Goal: Task Accomplishment & Management: Manage account settings

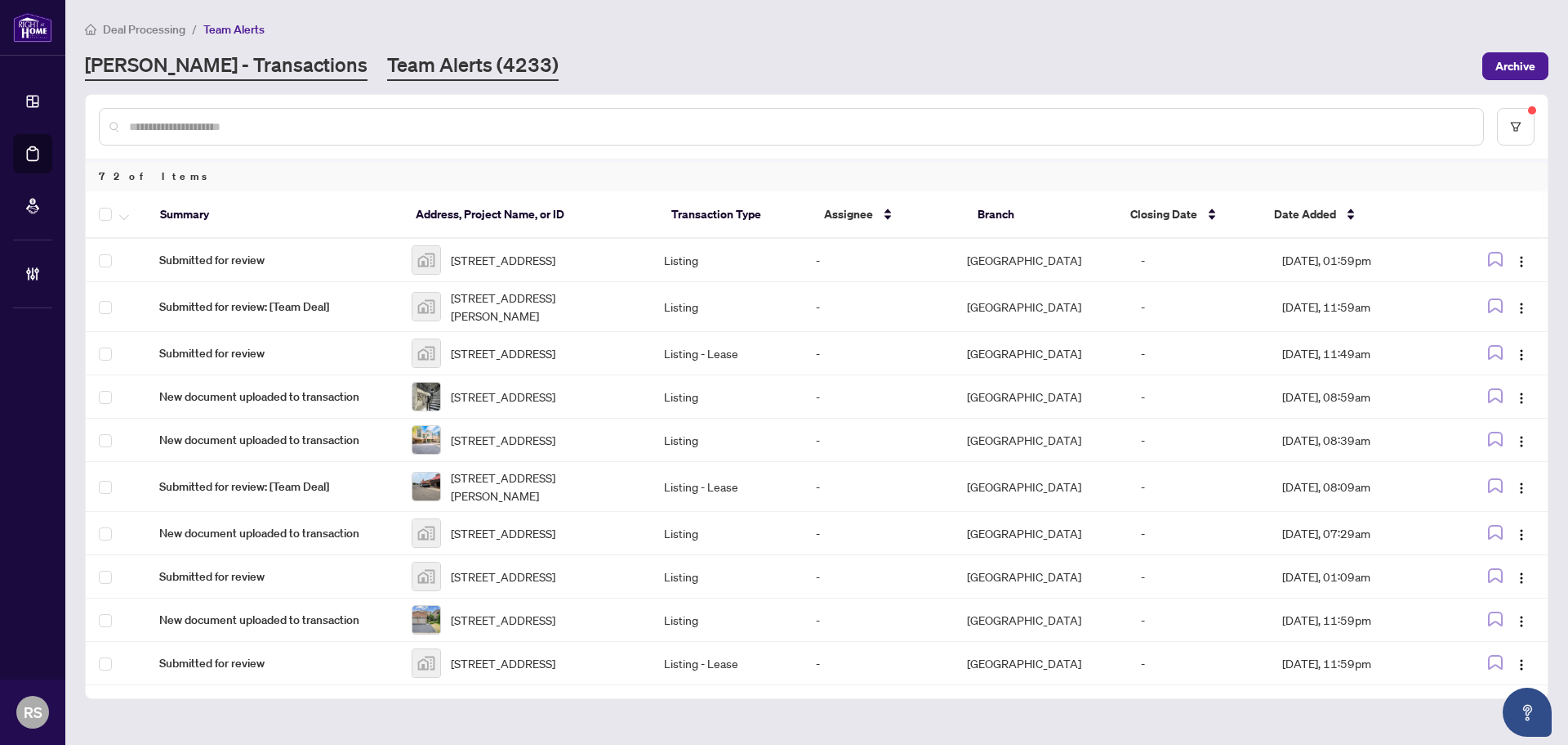
scroll to position [245, 0]
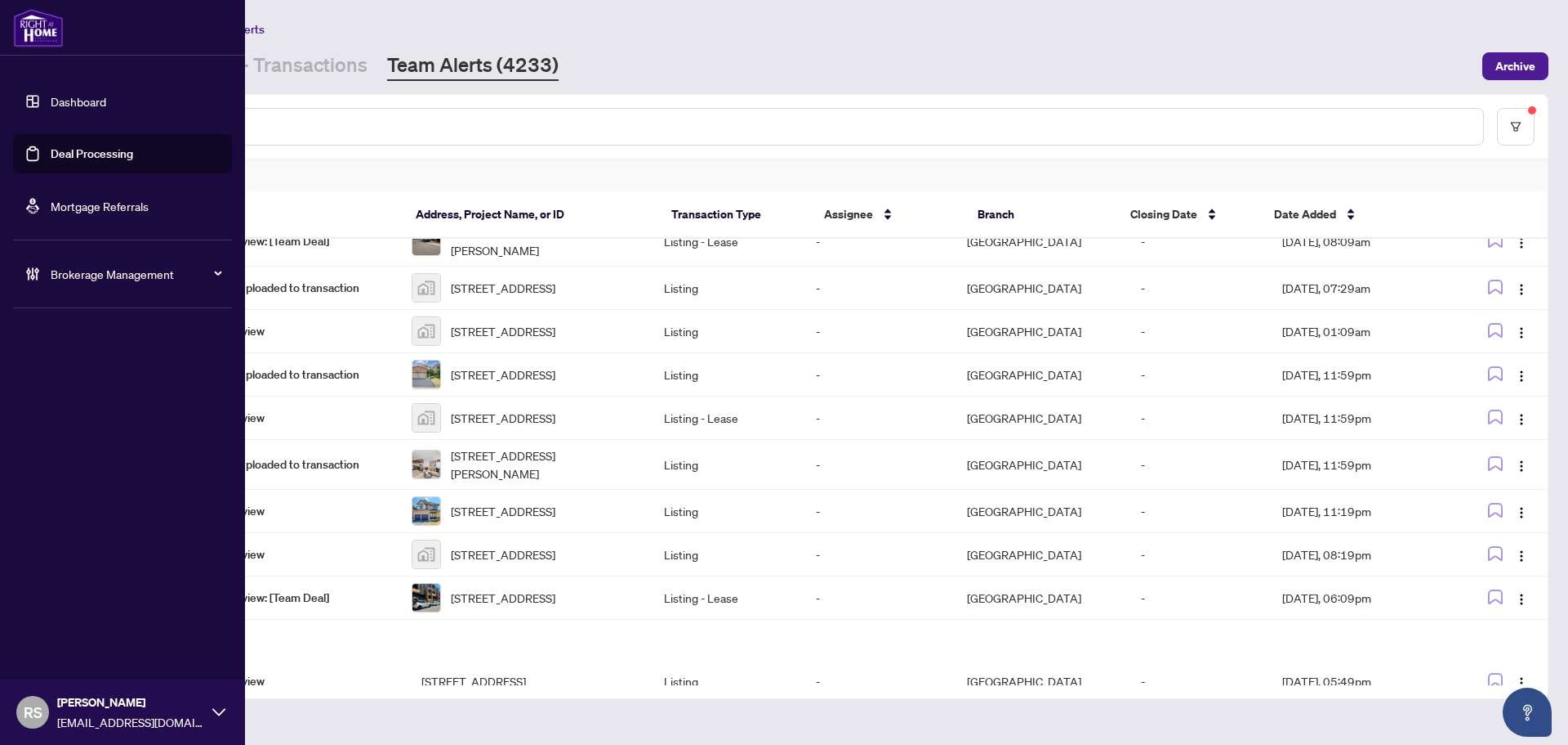
click at [89, 274] on span "Brokerage Management" at bounding box center [136, 274] width 170 height 18
click at [84, 391] on link "Manage Agents" at bounding box center [74, 391] width 81 height 15
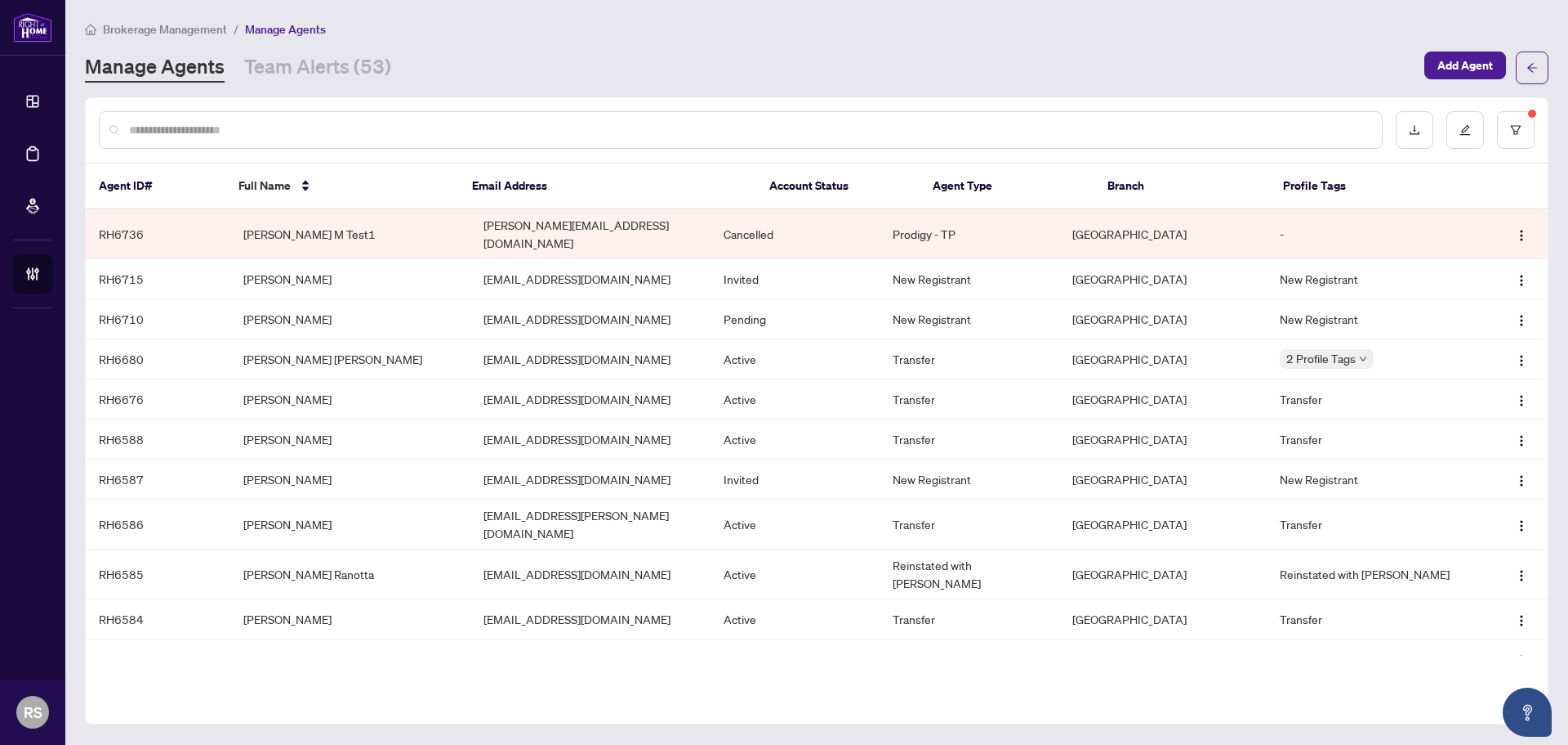
click at [243, 136] on input "text" at bounding box center [749, 129] width 1240 height 18
type input "*"
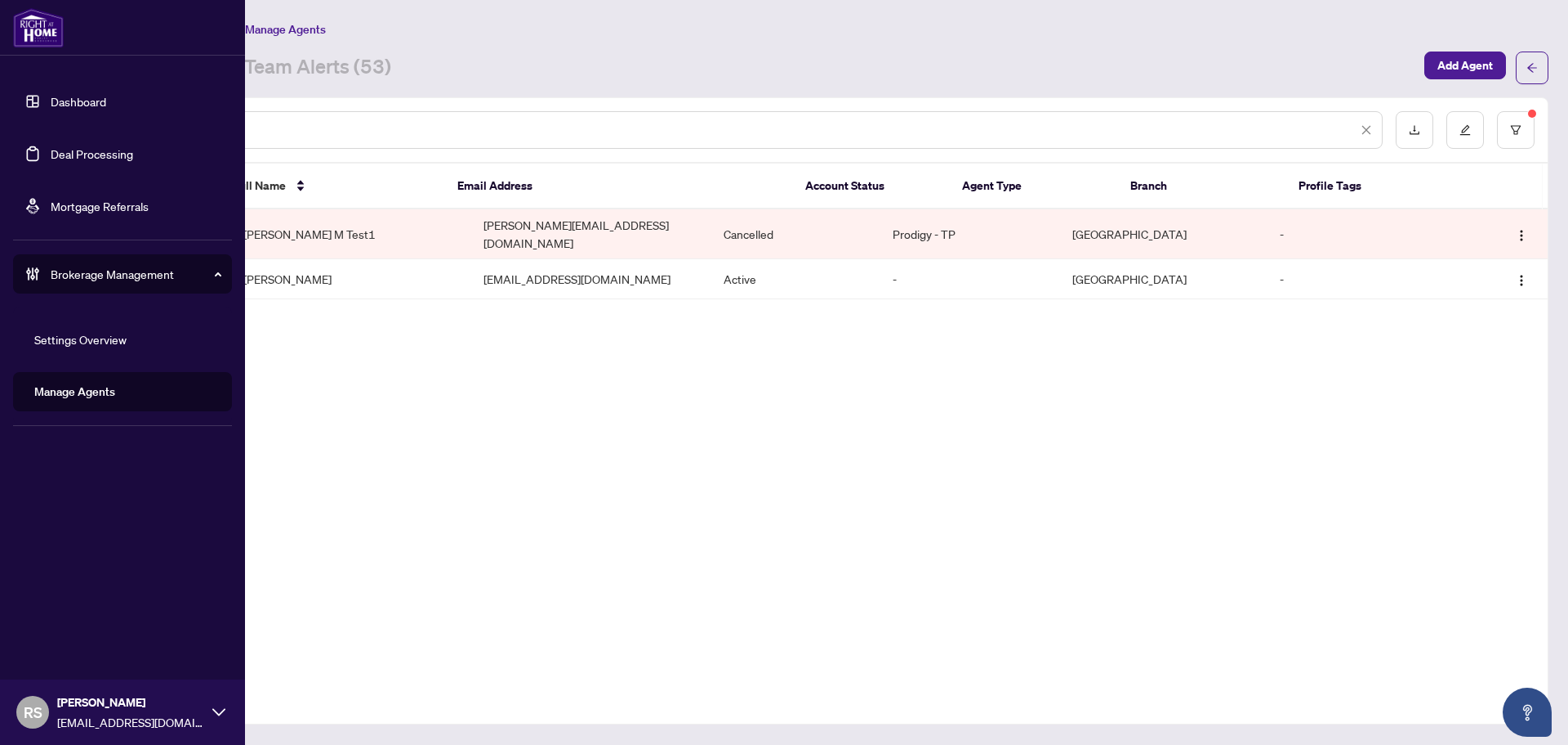
type input "****"
click at [82, 387] on link "Manage Agents" at bounding box center [74, 391] width 81 height 15
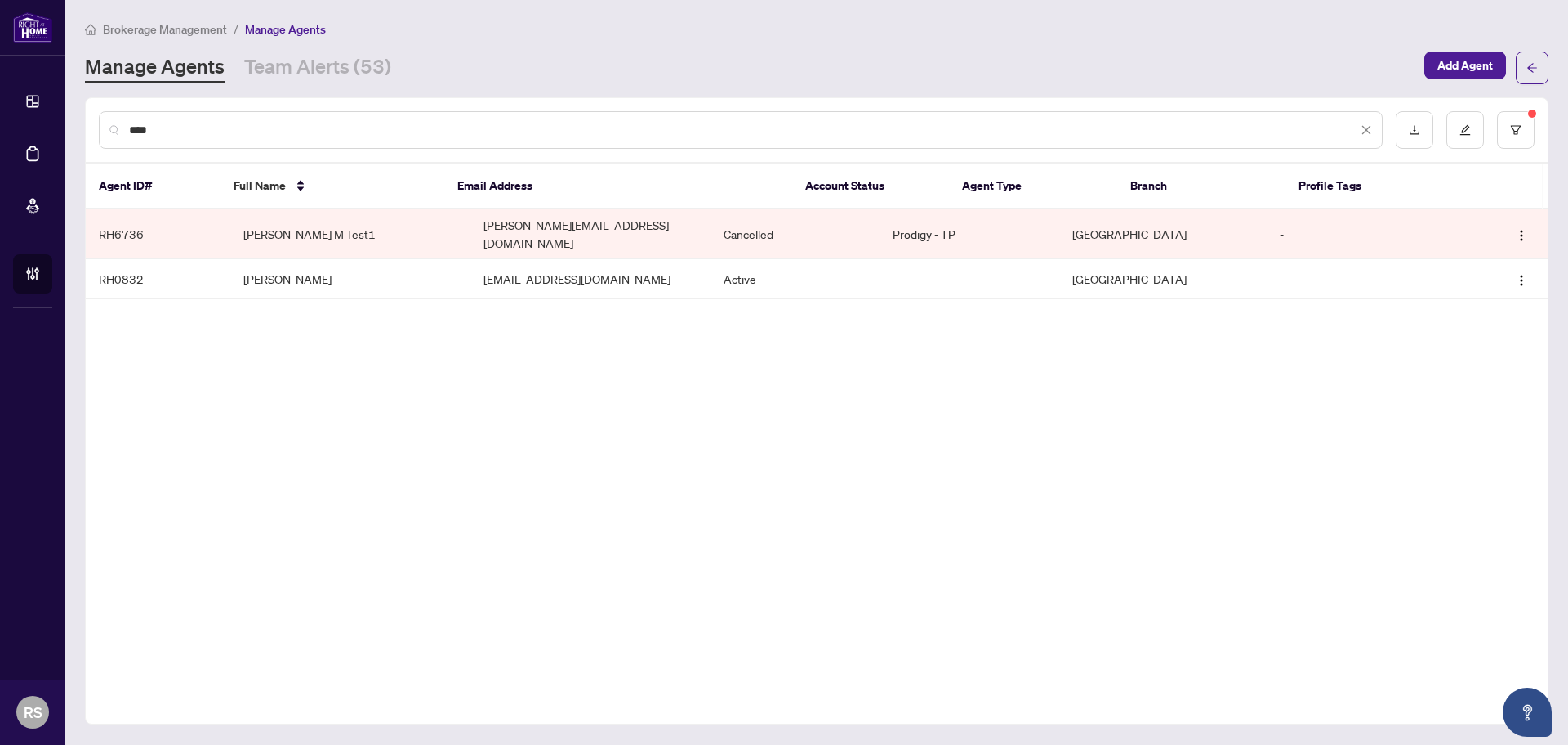
click at [731, 652] on div "**** Agent ID# Full Name Email Address Account Status Agent Type Branch Profile…" at bounding box center [816, 411] width 1463 height 627
click at [137, 226] on td "RH6736" at bounding box center [158, 234] width 144 height 50
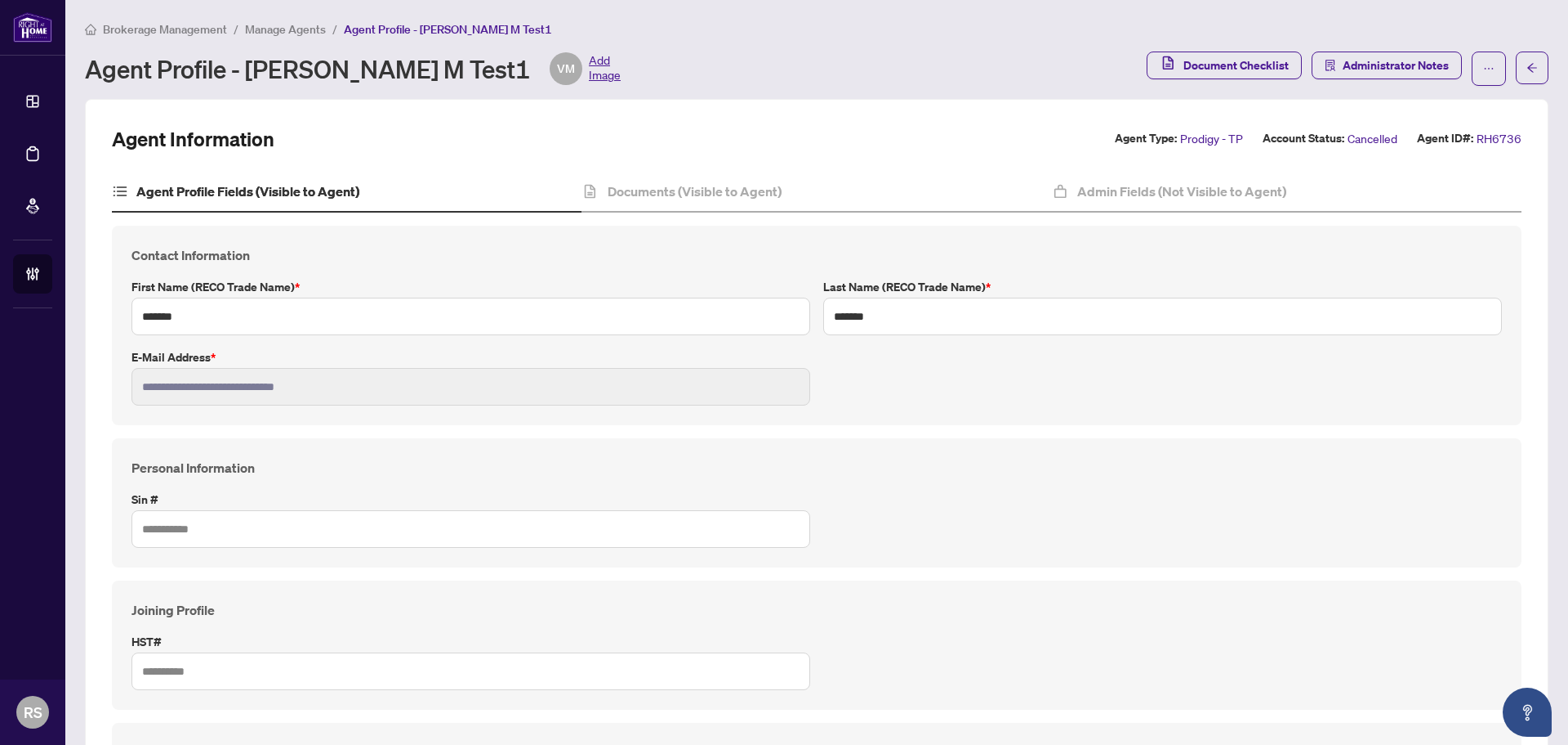
type input "*******"
type input "**********"
click at [681, 196] on h4 "Documents (Visible to Agent)" at bounding box center [695, 192] width 174 height 20
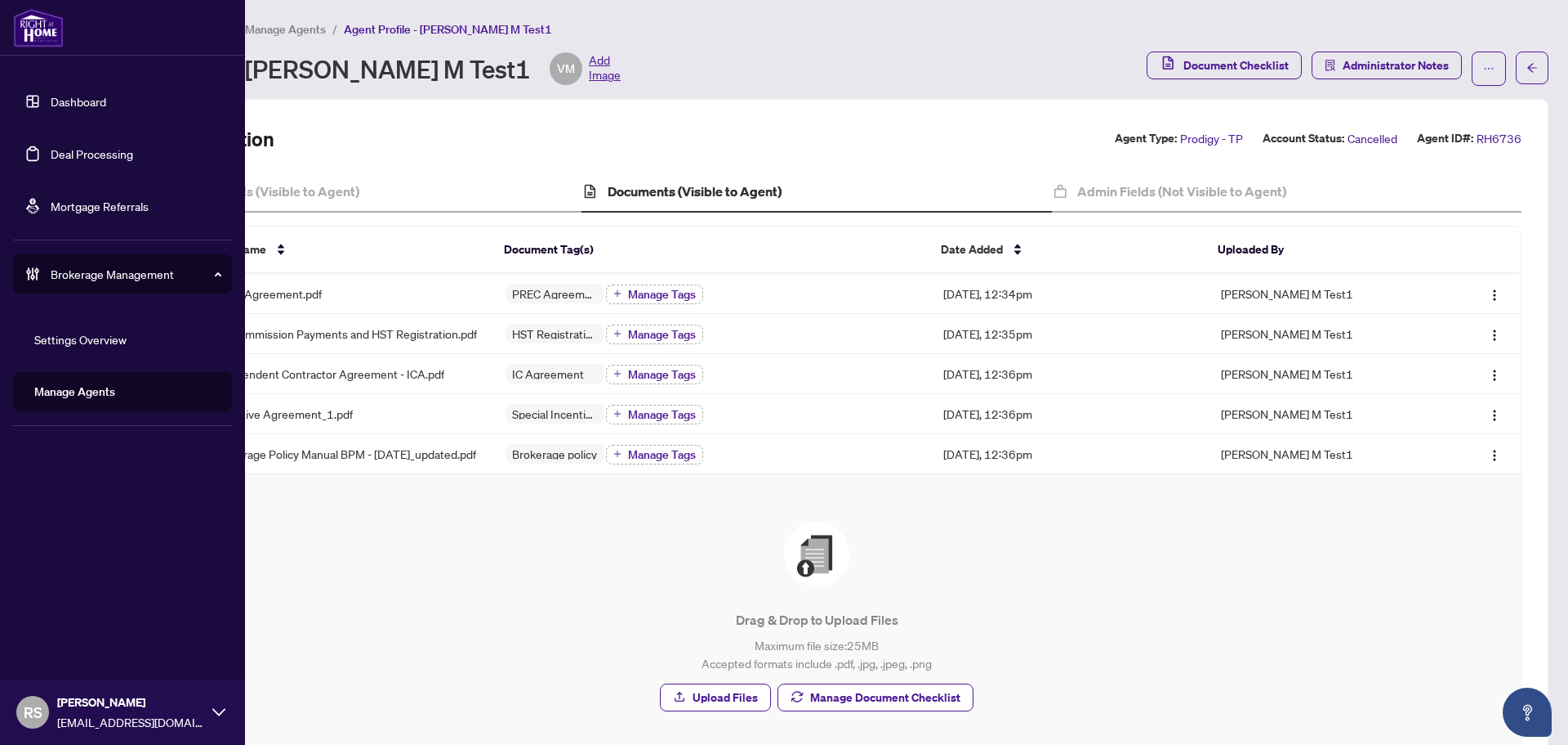
click at [82, 391] on link "Manage Agents" at bounding box center [74, 391] width 81 height 15
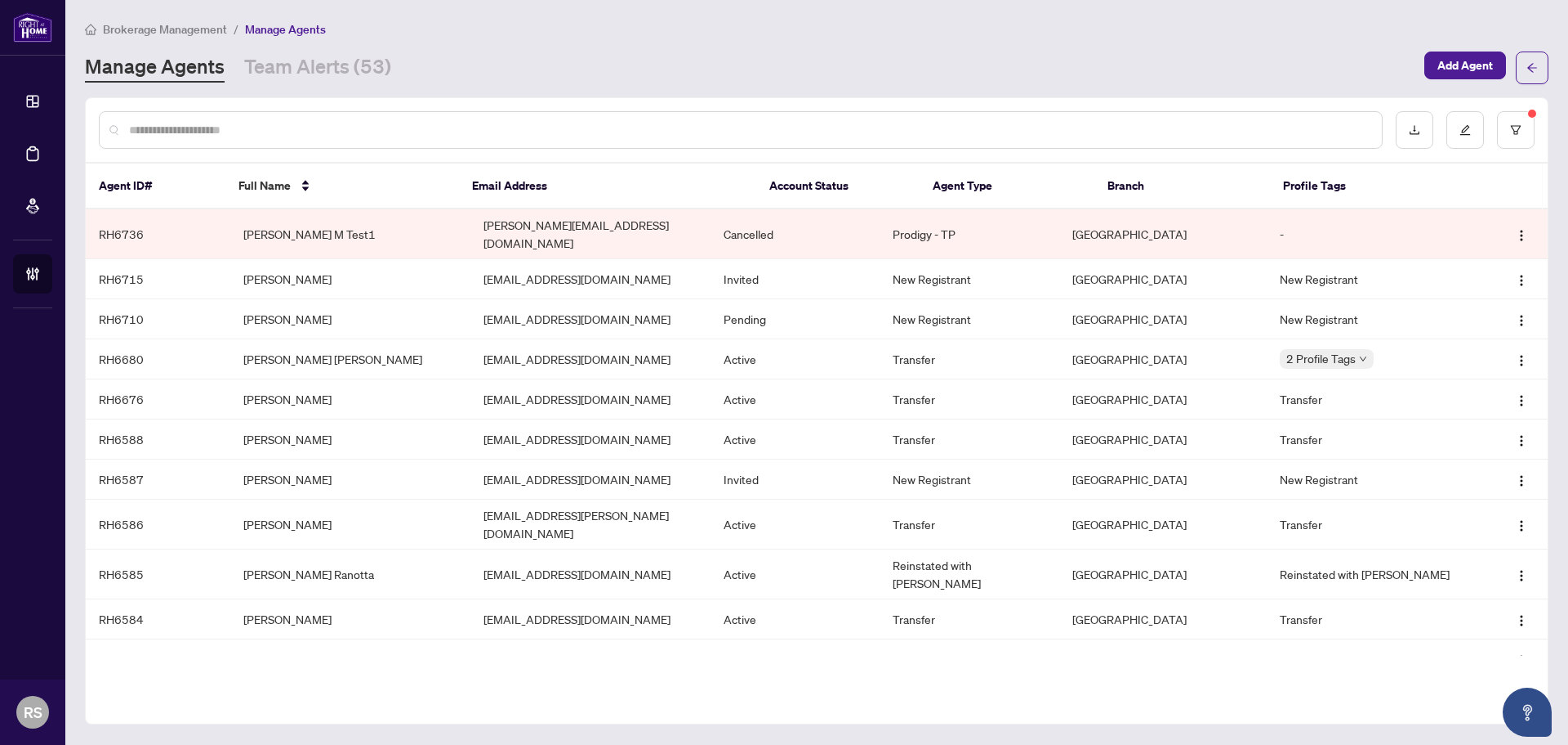
click at [179, 69] on link "Manage Agents" at bounding box center [155, 67] width 140 height 29
click at [1523, 135] on button "button" at bounding box center [1516, 129] width 37 height 37
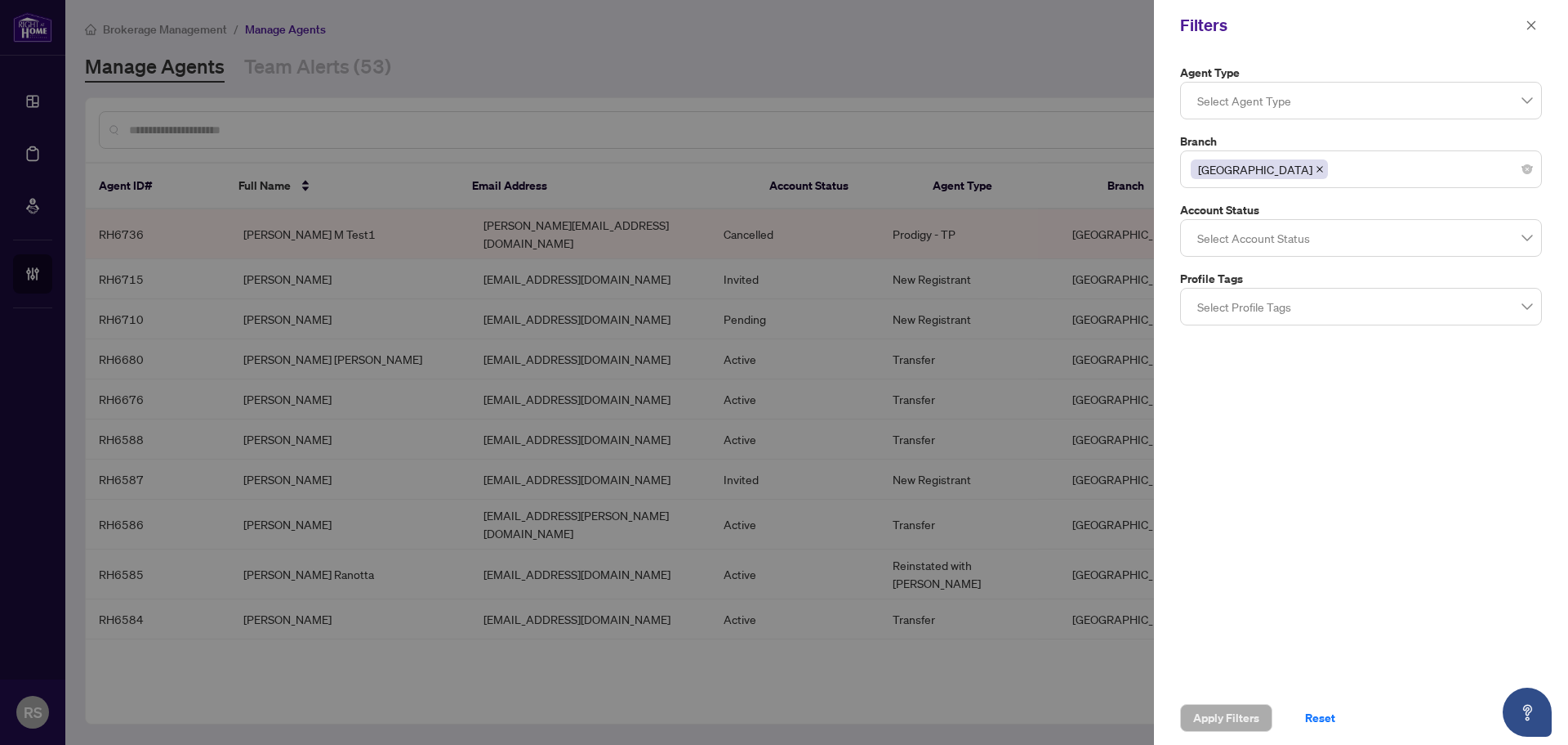
click at [1317, 168] on icon "close" at bounding box center [1320, 169] width 6 height 6
click at [1218, 725] on span "Apply Filters" at bounding box center [1226, 717] width 66 height 26
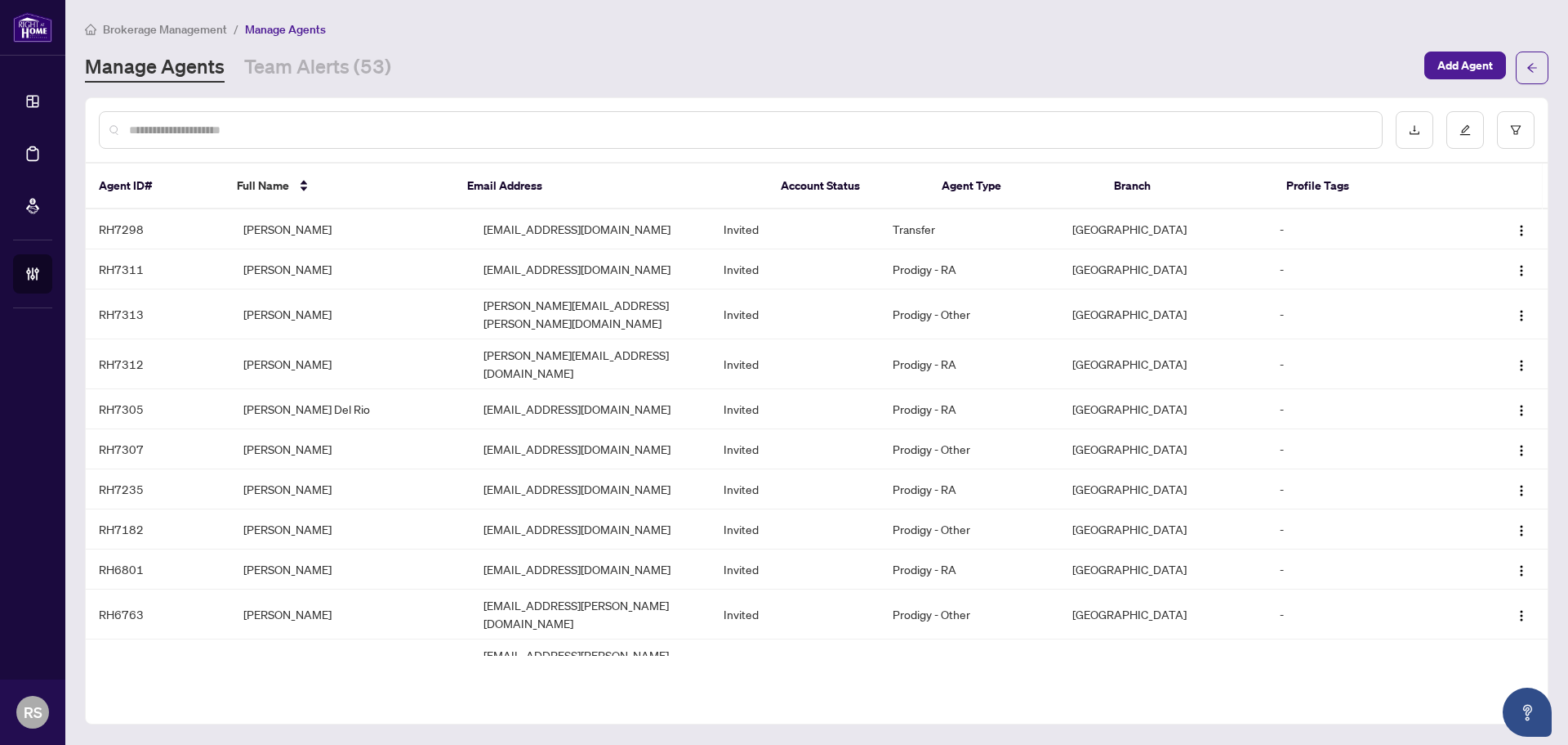
click at [1128, 28] on div "Brokerage Management / Manage Agents" at bounding box center [816, 28] width 1463 height 19
click at [308, 66] on link "Team Alerts (53)" at bounding box center [318, 67] width 147 height 29
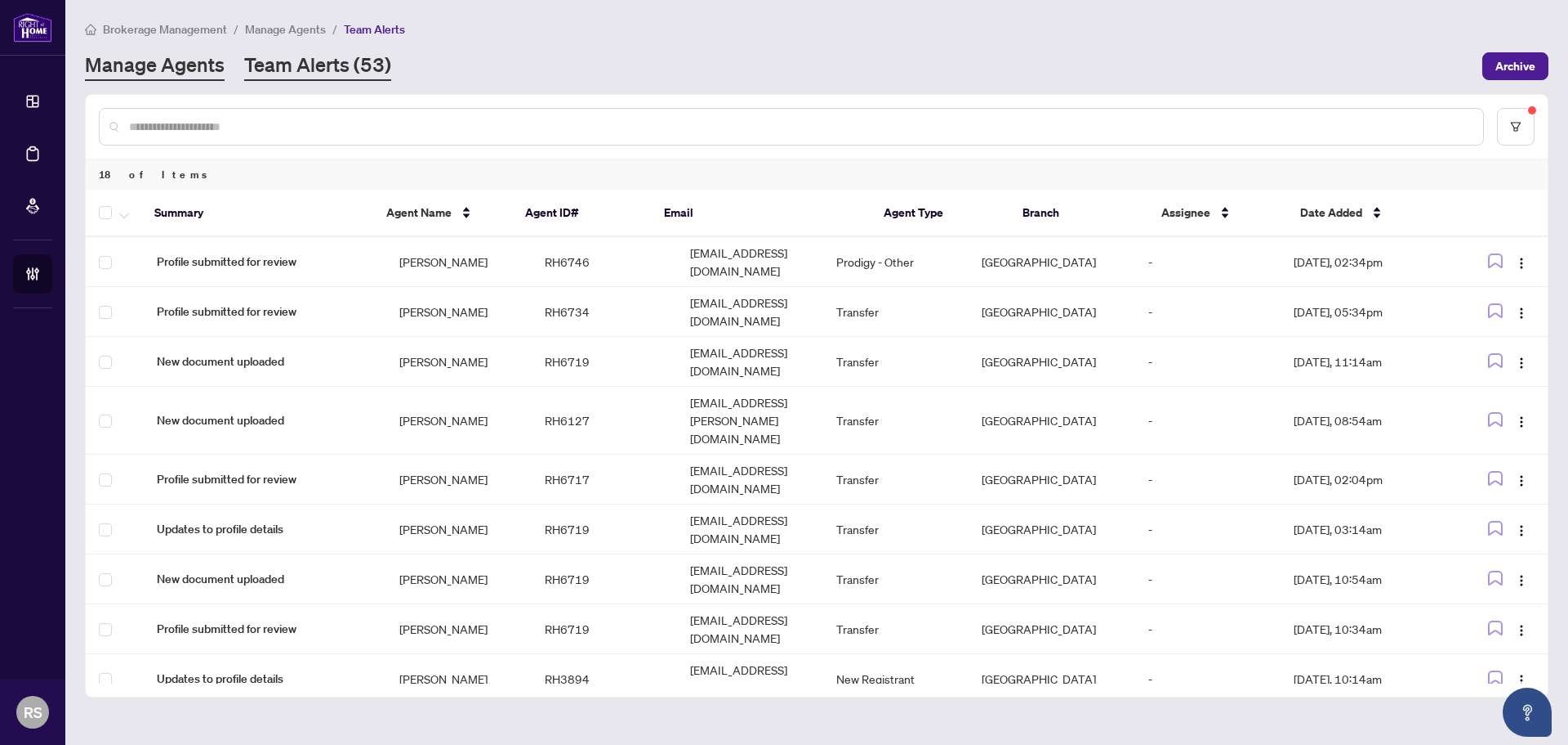
click at [168, 72] on link "Manage Agents" at bounding box center [155, 66] width 140 height 29
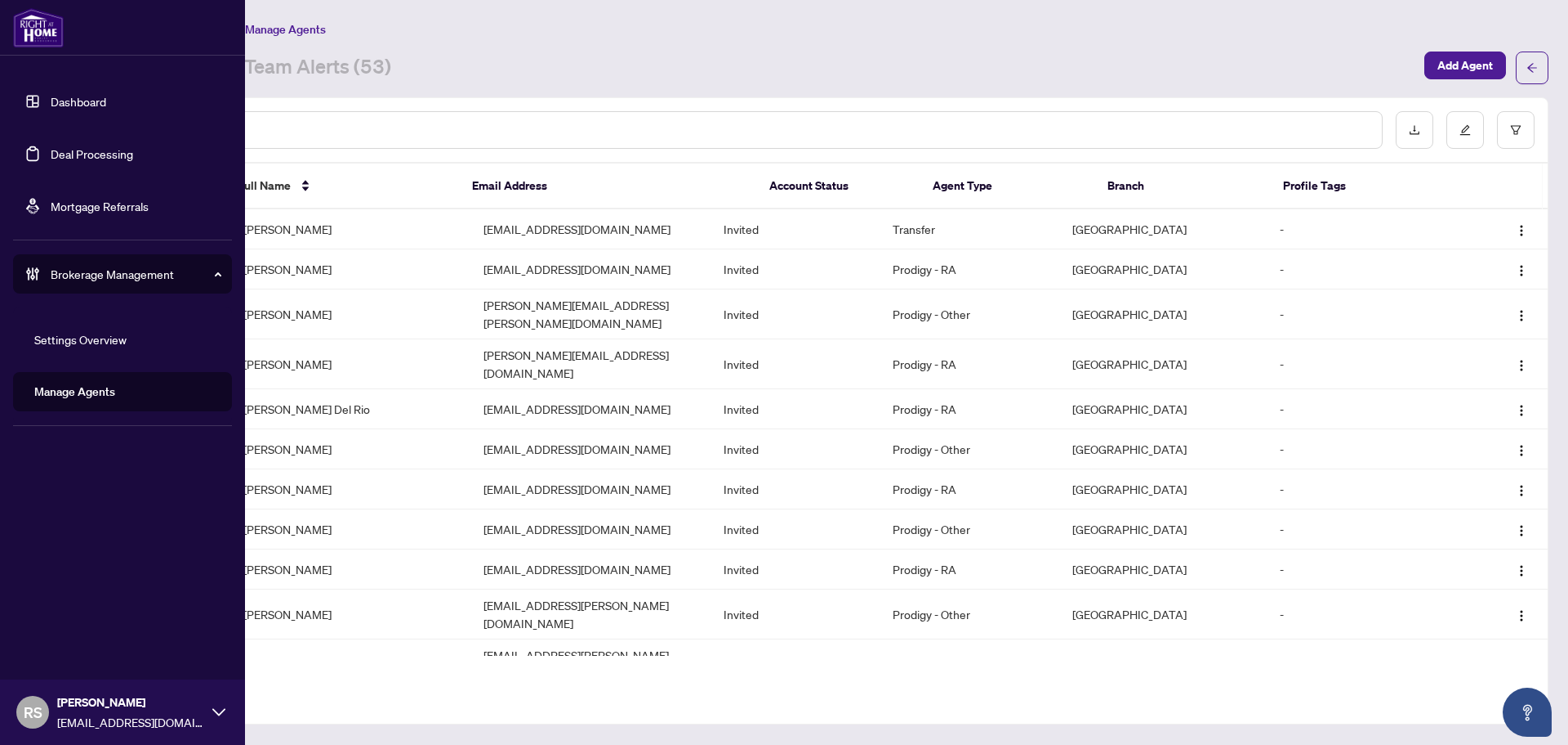
click at [82, 102] on link "Dashboard" at bounding box center [78, 101] width 56 height 15
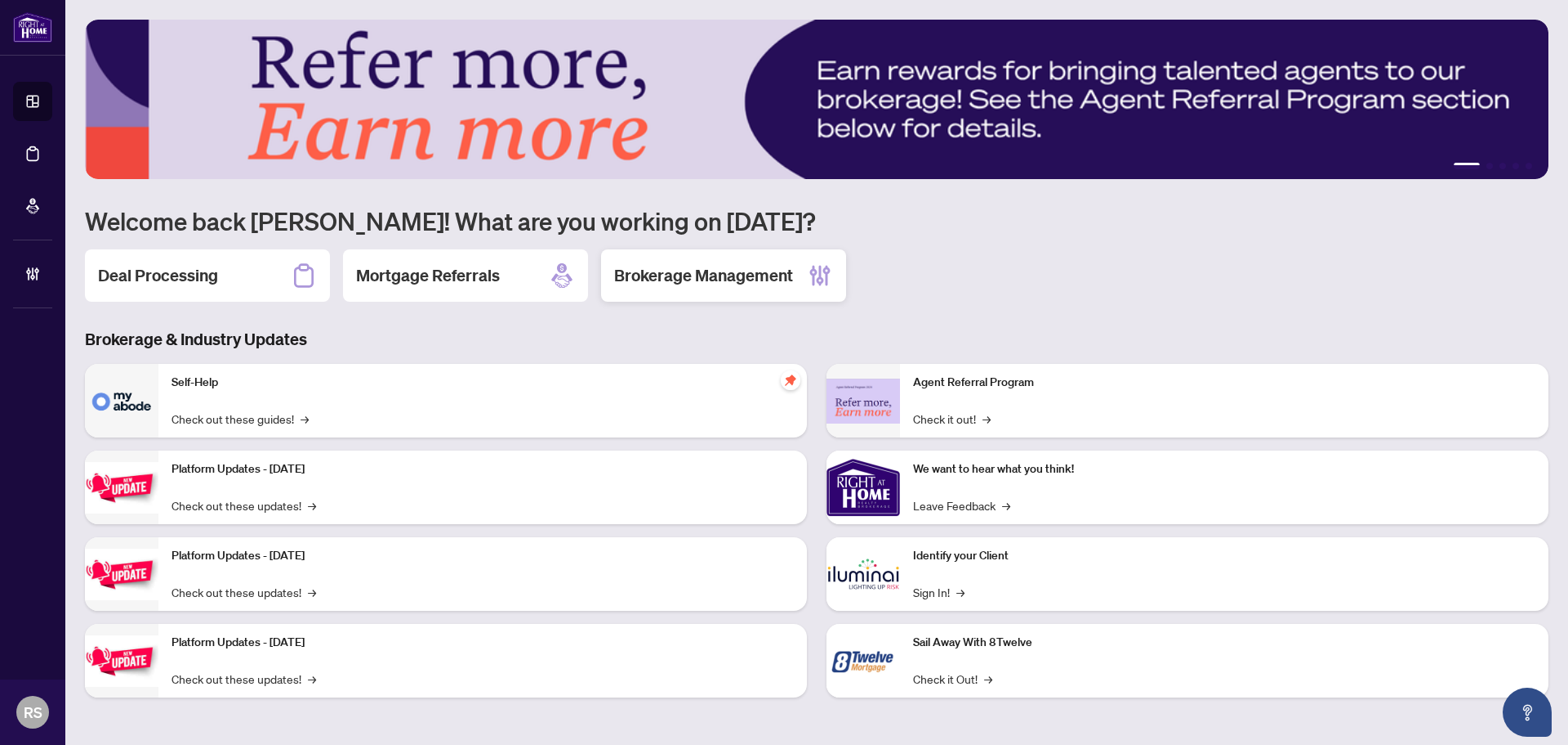
click at [701, 281] on h2 "Brokerage Management" at bounding box center [704, 276] width 179 height 23
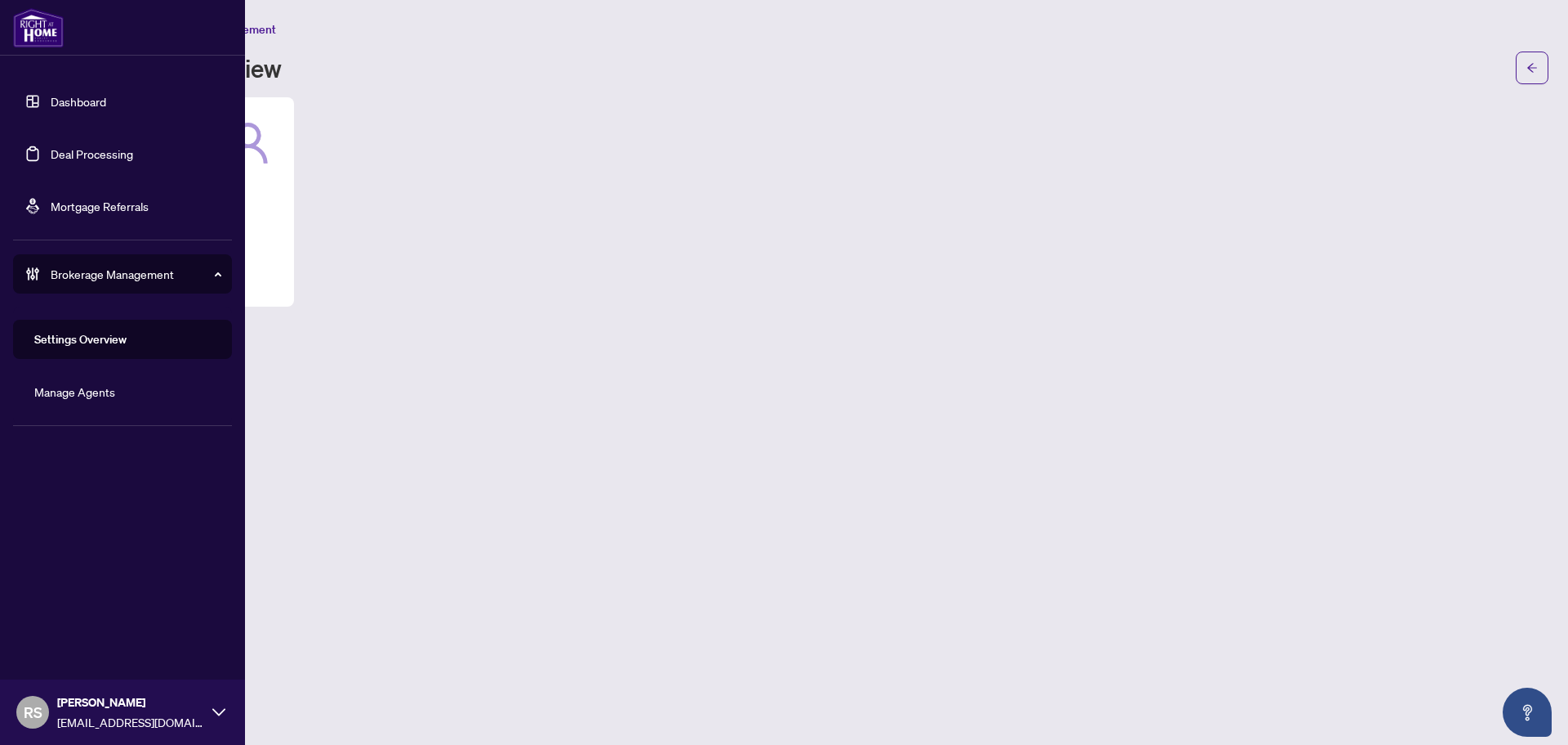
click at [75, 98] on link "Dashboard" at bounding box center [78, 101] width 56 height 15
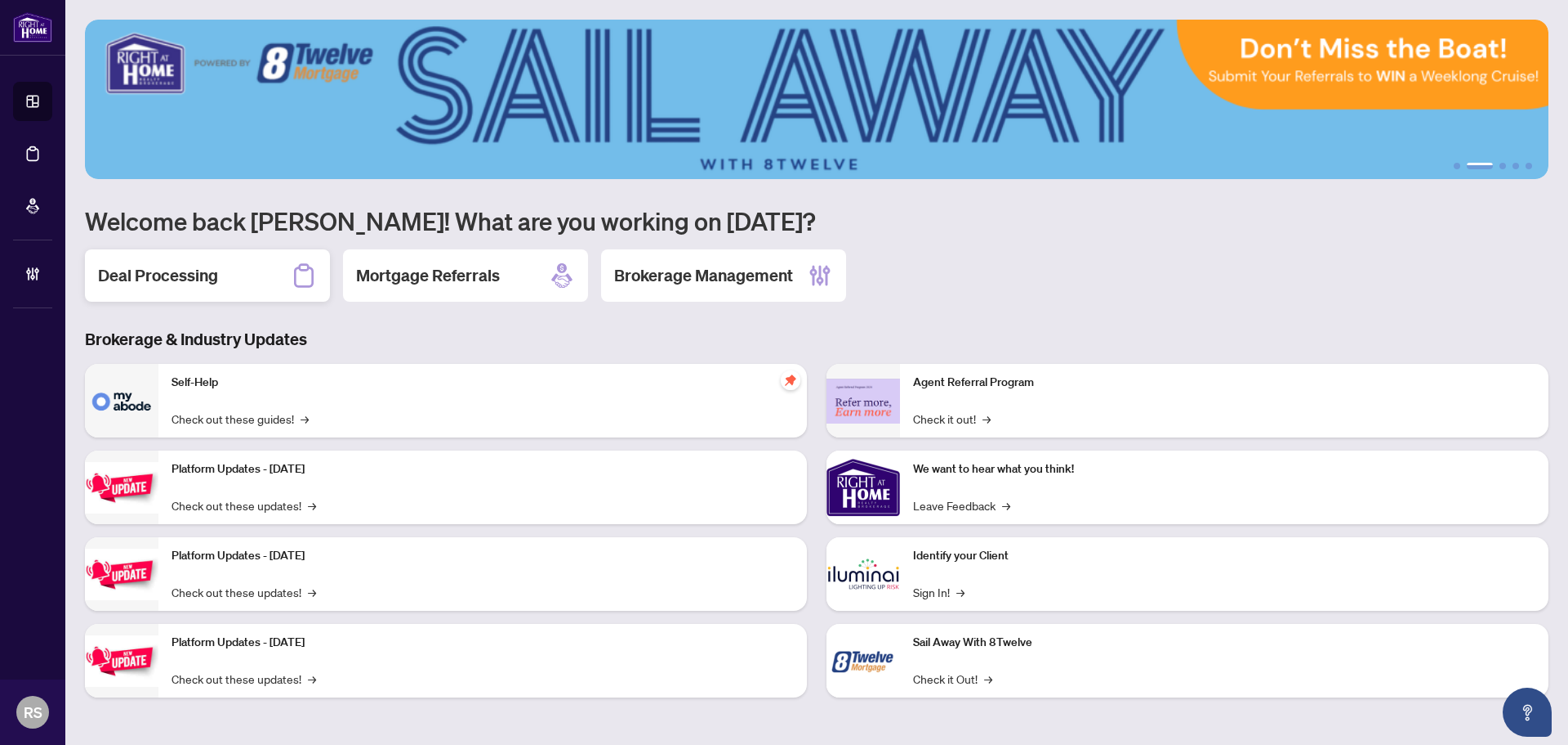
click at [144, 266] on h2 "Deal Processing" at bounding box center [158, 276] width 120 height 23
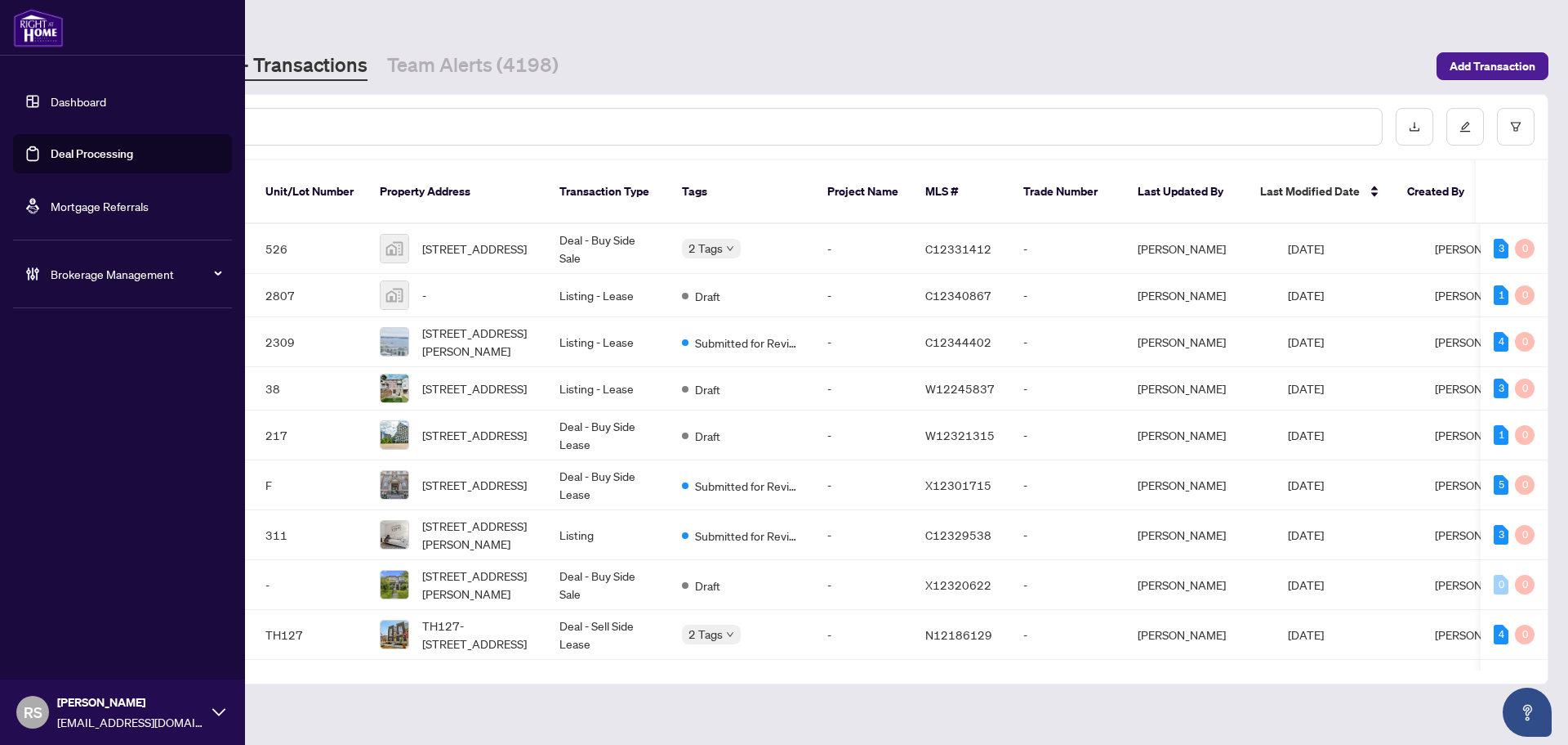
drag, startPoint x: 81, startPoint y: 252, endPoint x: 86, endPoint y: 272, distance: 20.6
click at [81, 260] on li "Brokerage Management" at bounding box center [122, 274] width 219 height 66
click at [87, 274] on span "Brokerage Management" at bounding box center [136, 274] width 170 height 18
click at [96, 391] on link "Manage Agents" at bounding box center [74, 391] width 81 height 15
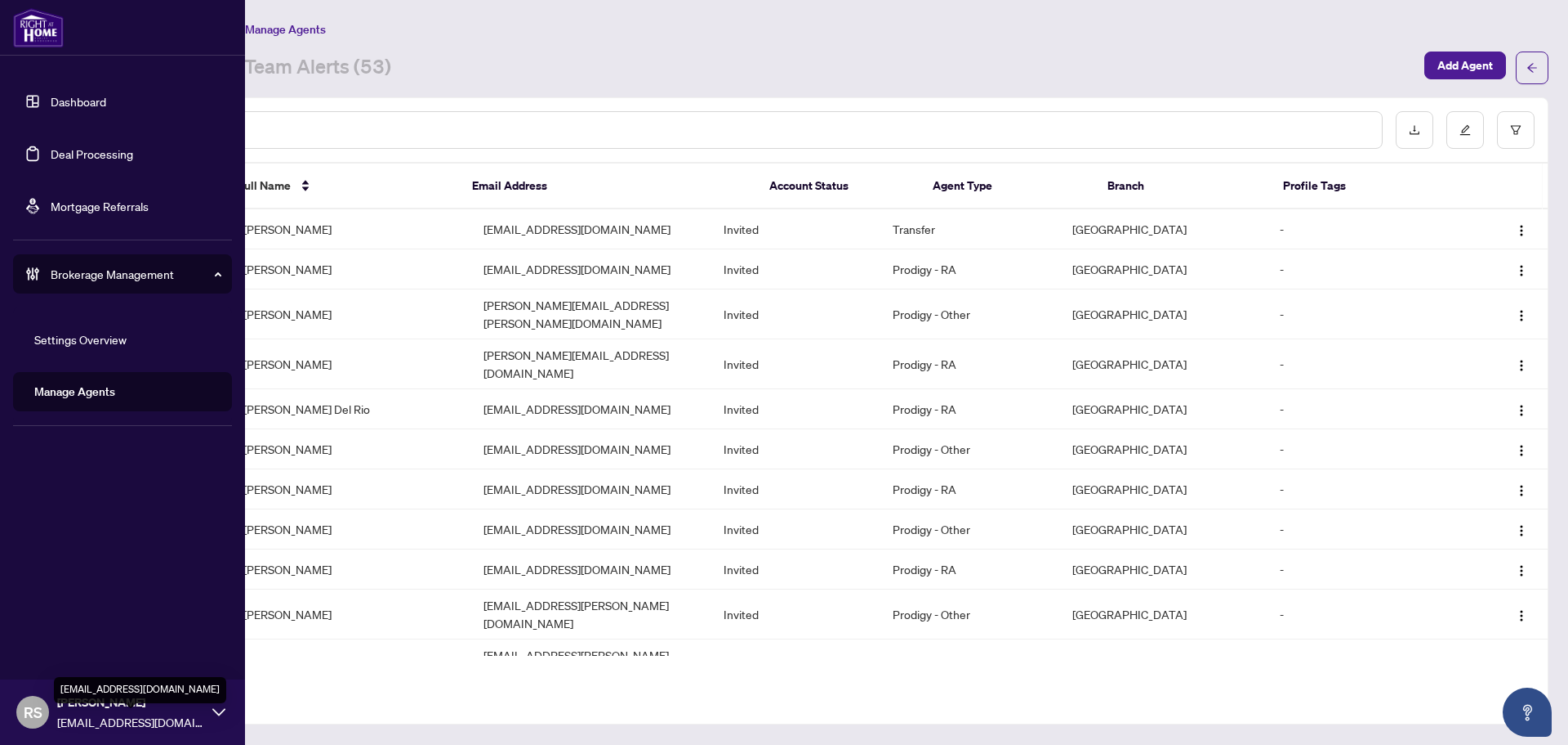
click at [77, 720] on span "[EMAIL_ADDRESS][DOMAIN_NAME]" at bounding box center [131, 722] width 147 height 18
click at [66, 656] on span "Logout" at bounding box center [65, 648] width 36 height 26
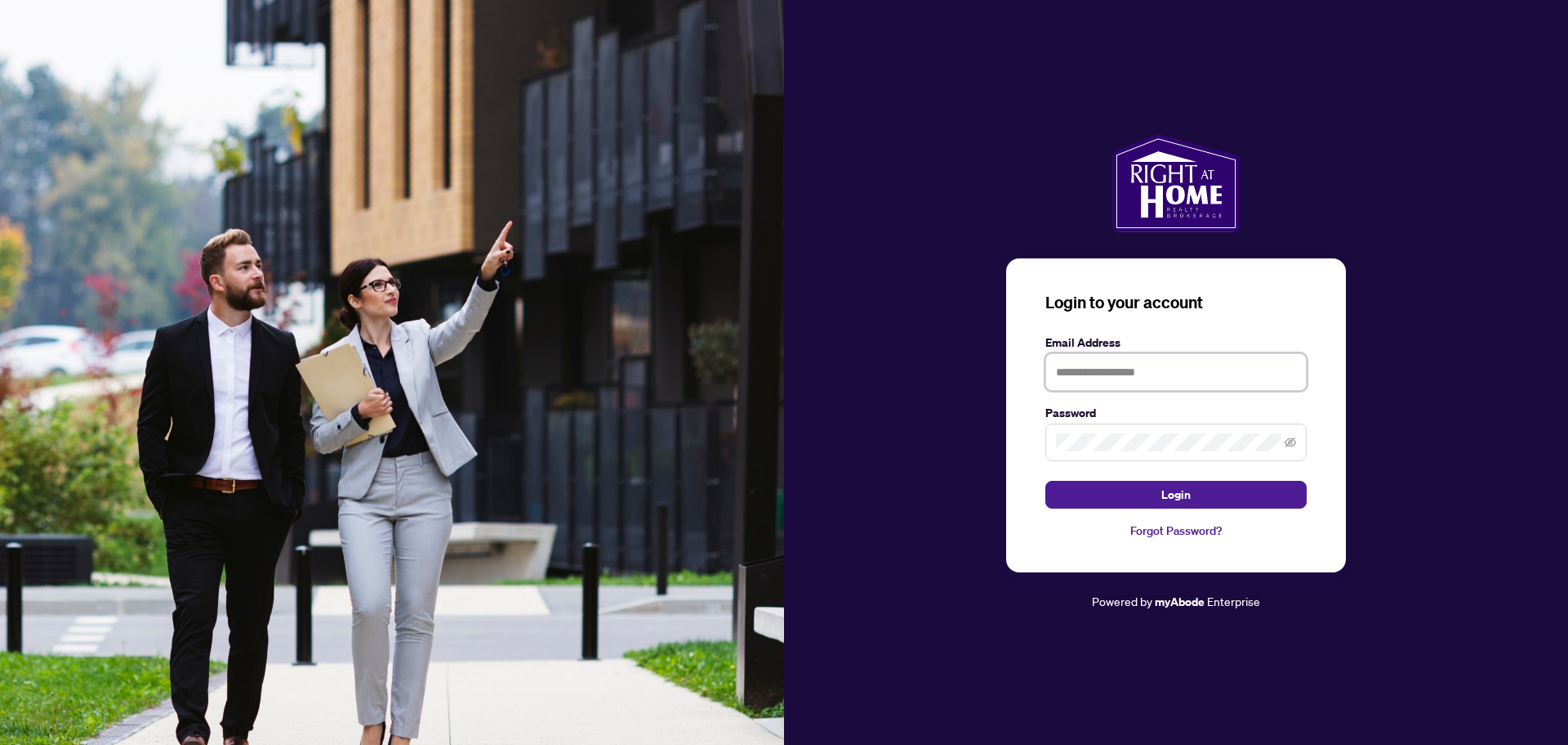
type input "**********"
click at [1172, 495] on span "Login" at bounding box center [1175, 494] width 29 height 26
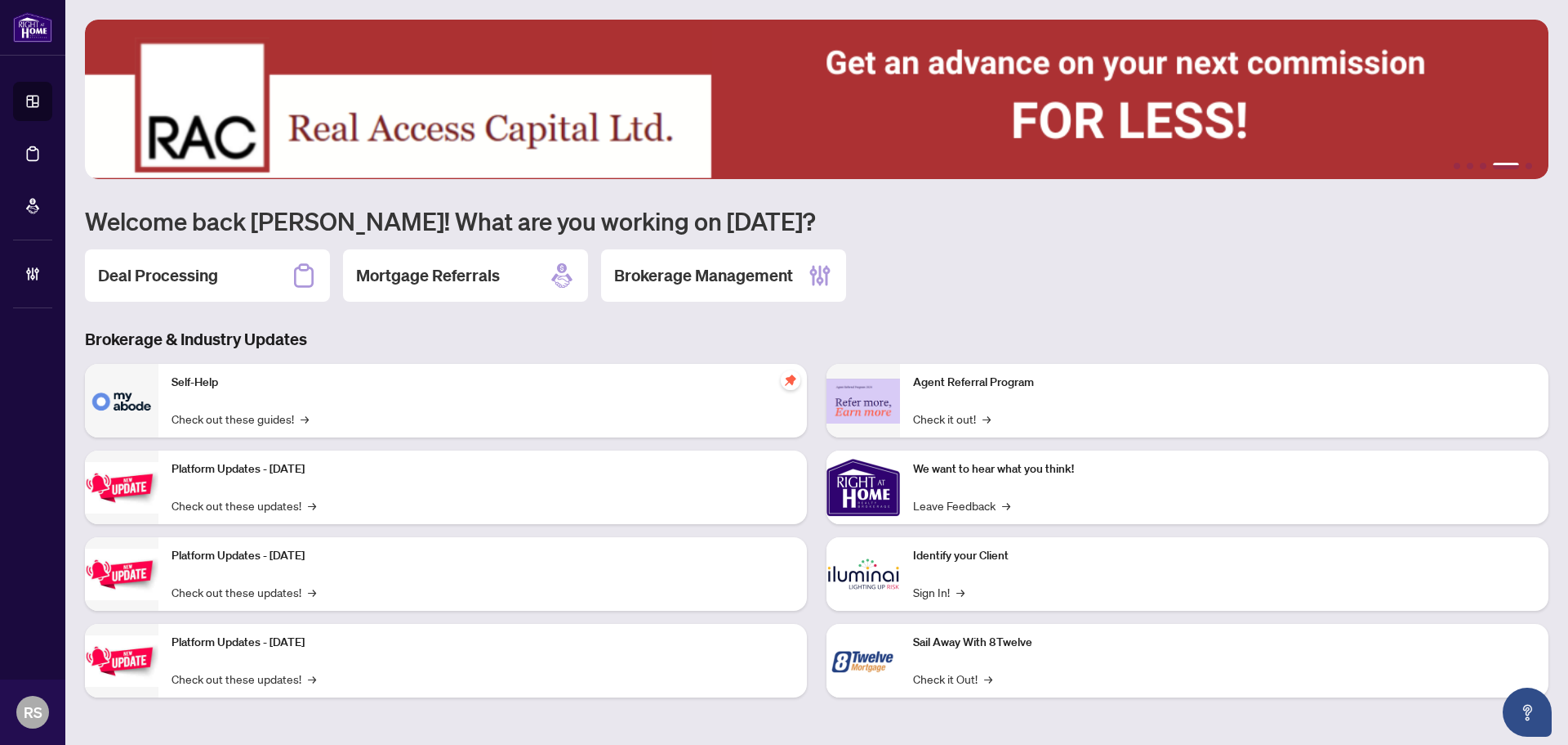
click at [1436, 217] on h1 "Welcome back [PERSON_NAME]! What are you working on [DATE]?" at bounding box center [816, 220] width 1463 height 31
click at [178, 280] on h2 "Deal Processing" at bounding box center [158, 276] width 120 height 23
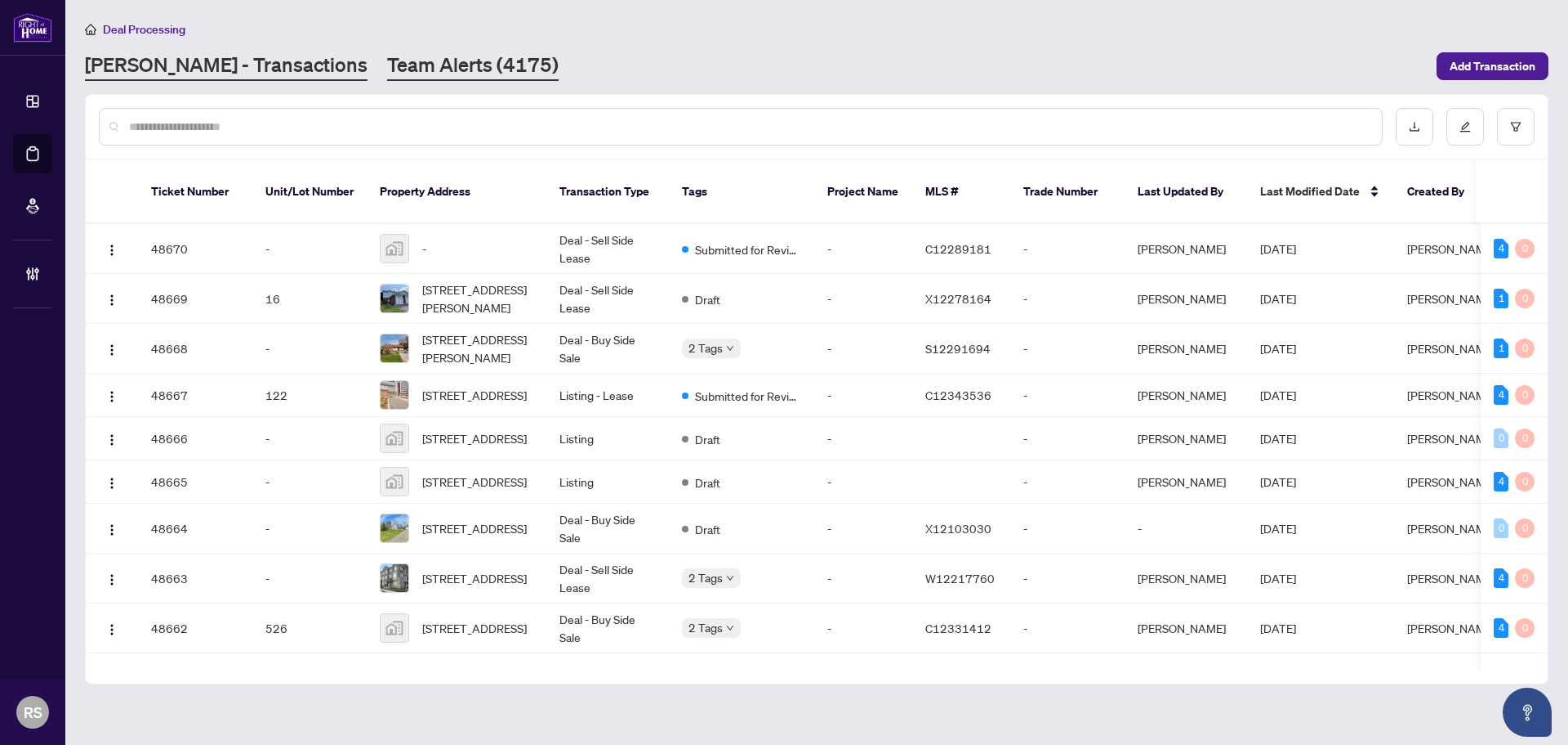
click at [387, 70] on link "Team Alerts (4175)" at bounding box center [473, 66] width 172 height 29
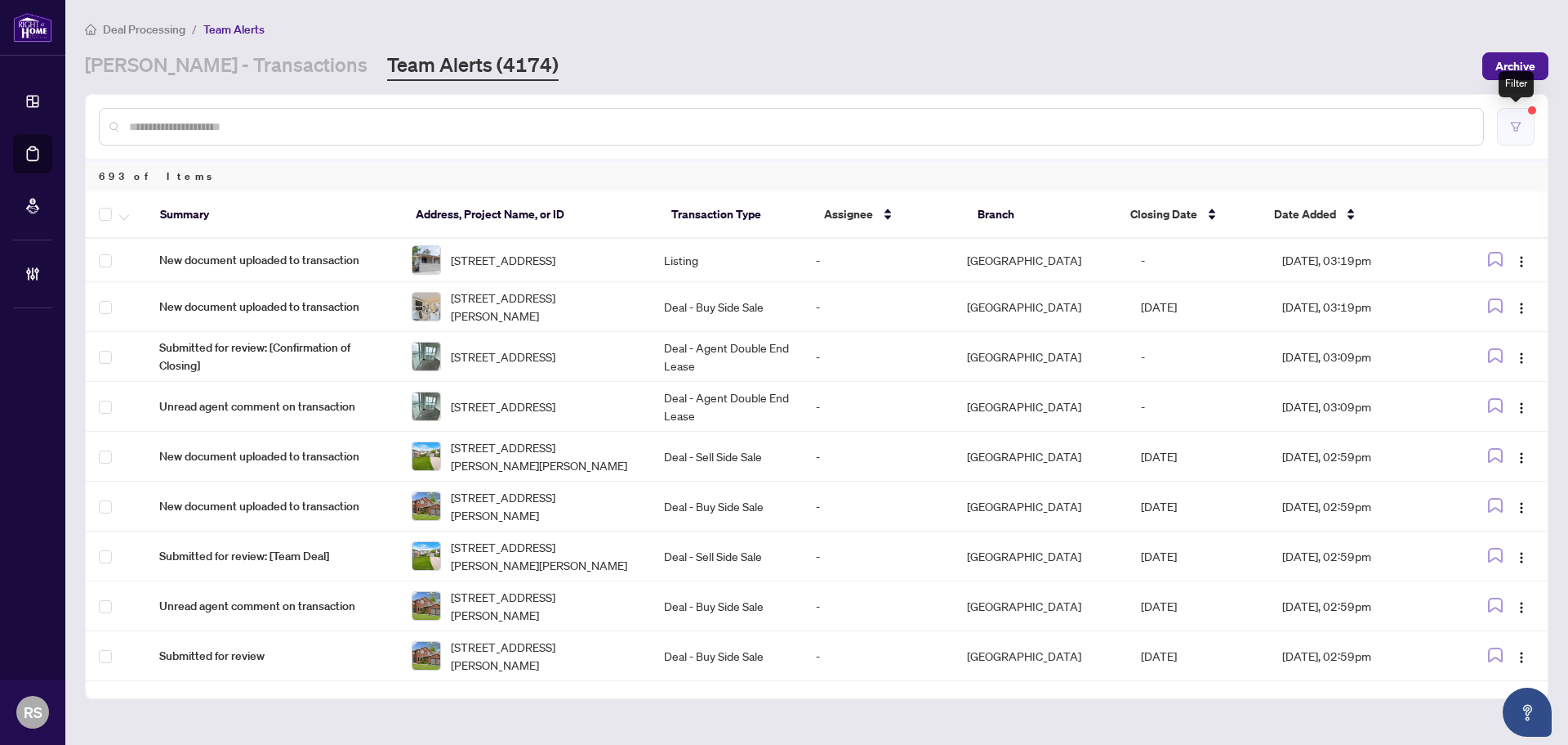
click at [1522, 119] on button "button" at bounding box center [1516, 127] width 37 height 37
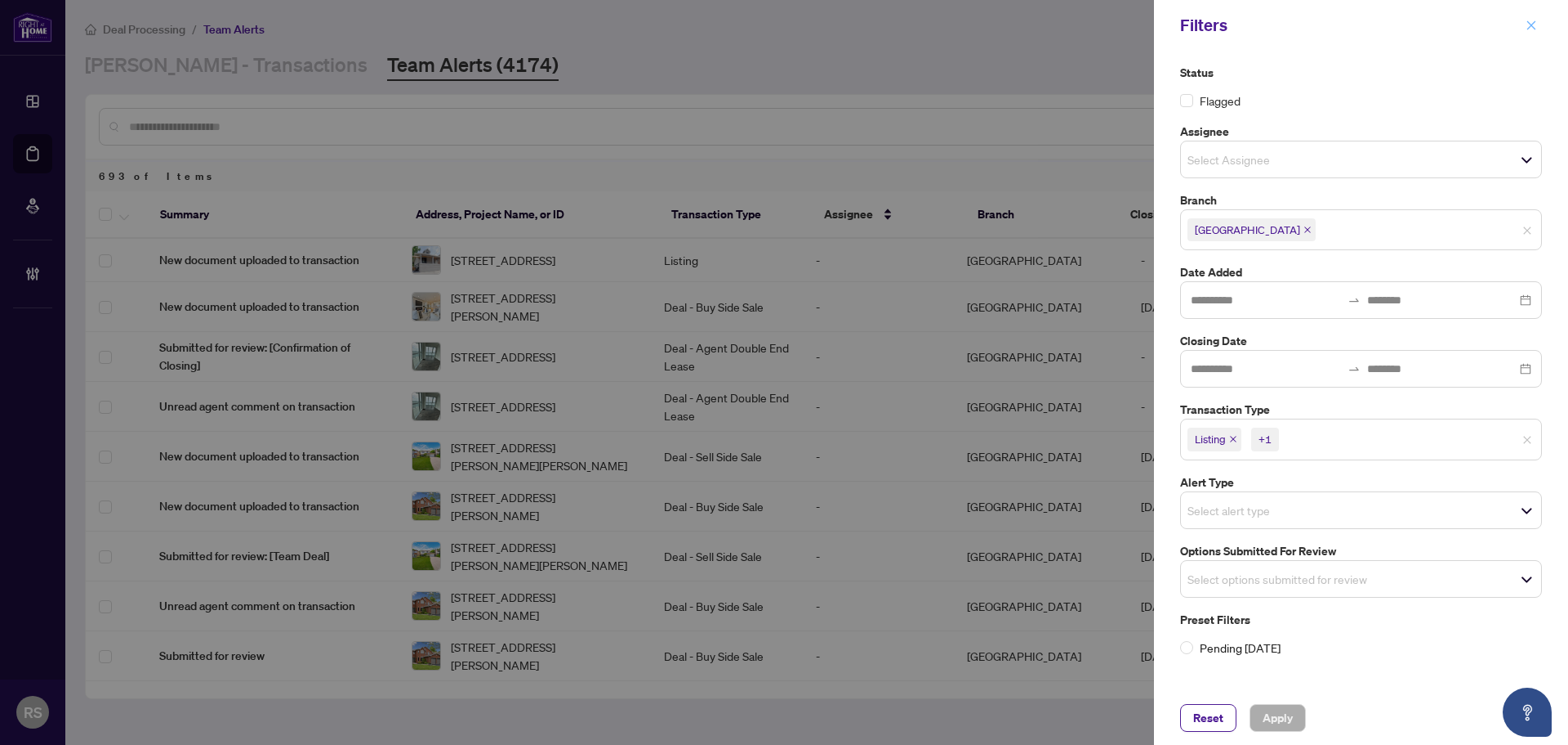
click at [1537, 29] on button "button" at bounding box center [1532, 26] width 21 height 20
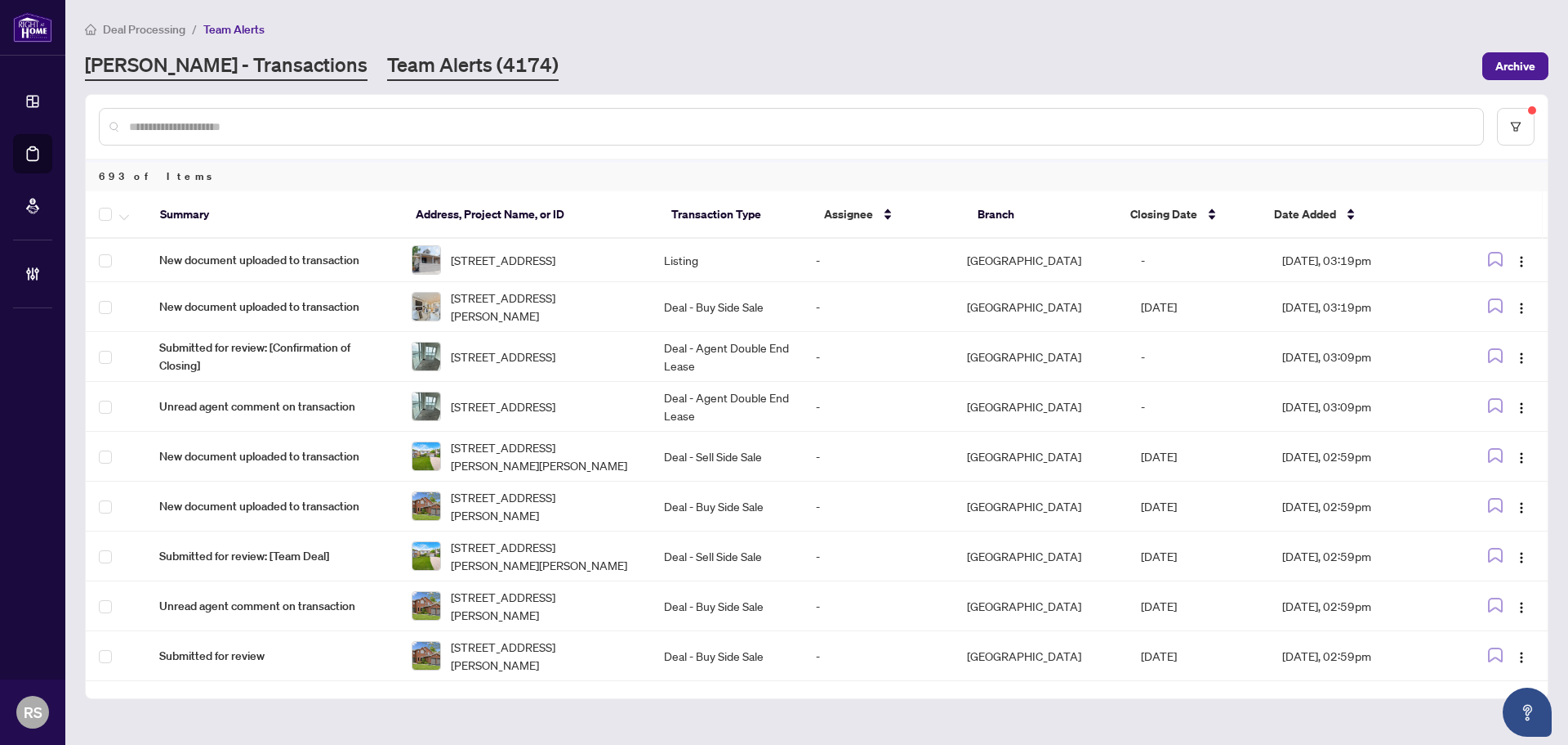
click at [242, 67] on link "[PERSON_NAME] - Transactions" at bounding box center [226, 66] width 283 height 29
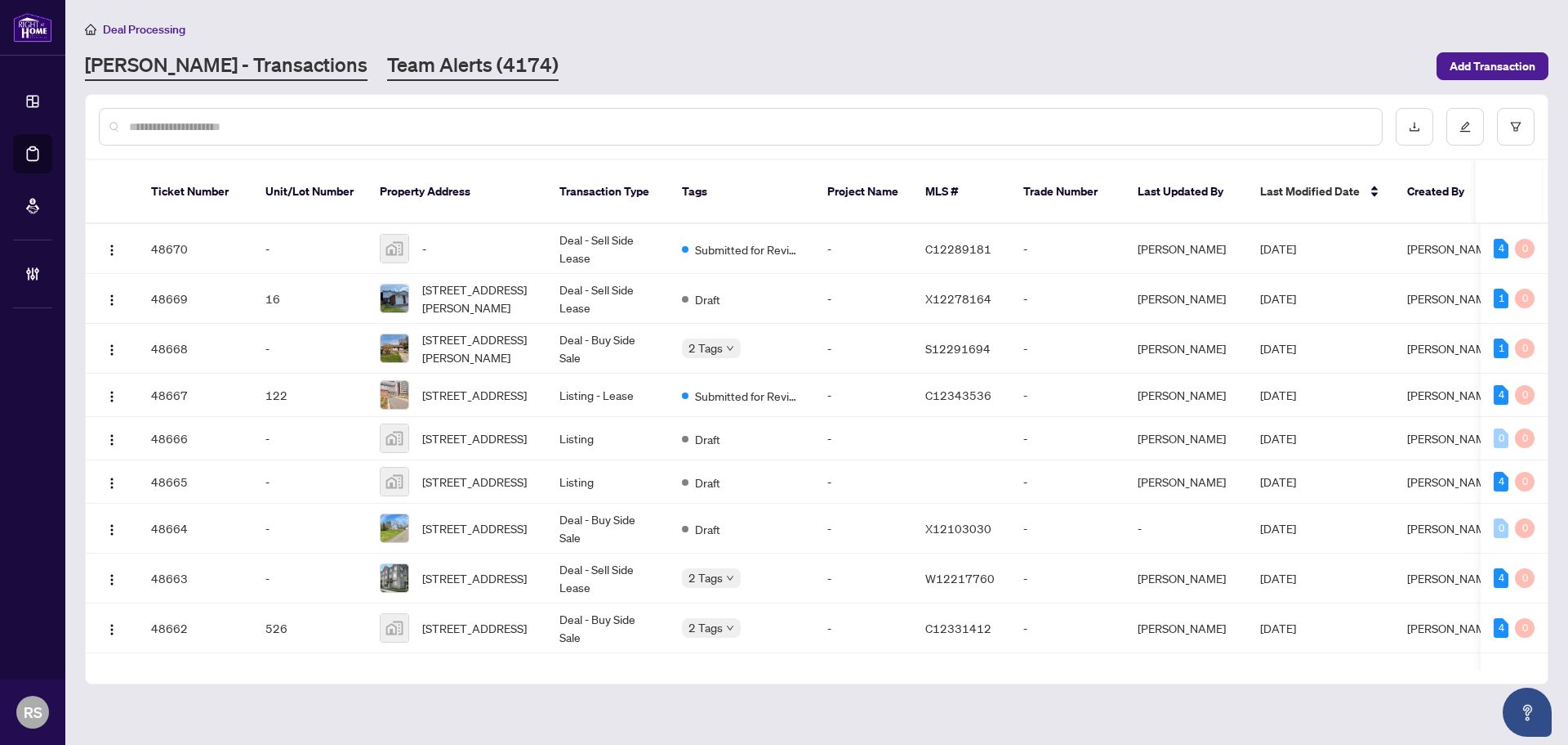
click at [390, 61] on link "Team Alerts (4174)" at bounding box center [473, 66] width 172 height 29
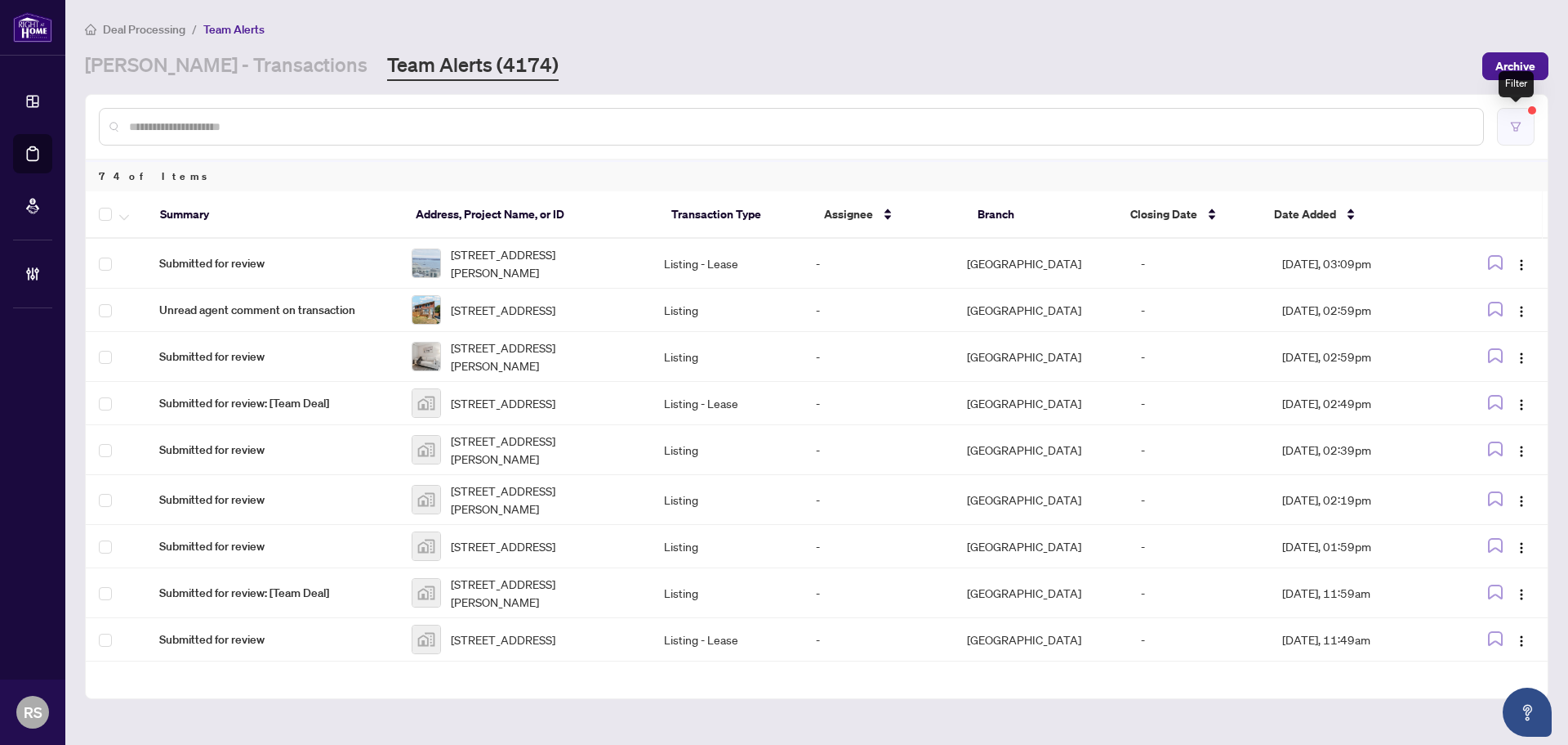
click at [1519, 133] on button "button" at bounding box center [1516, 127] width 37 height 37
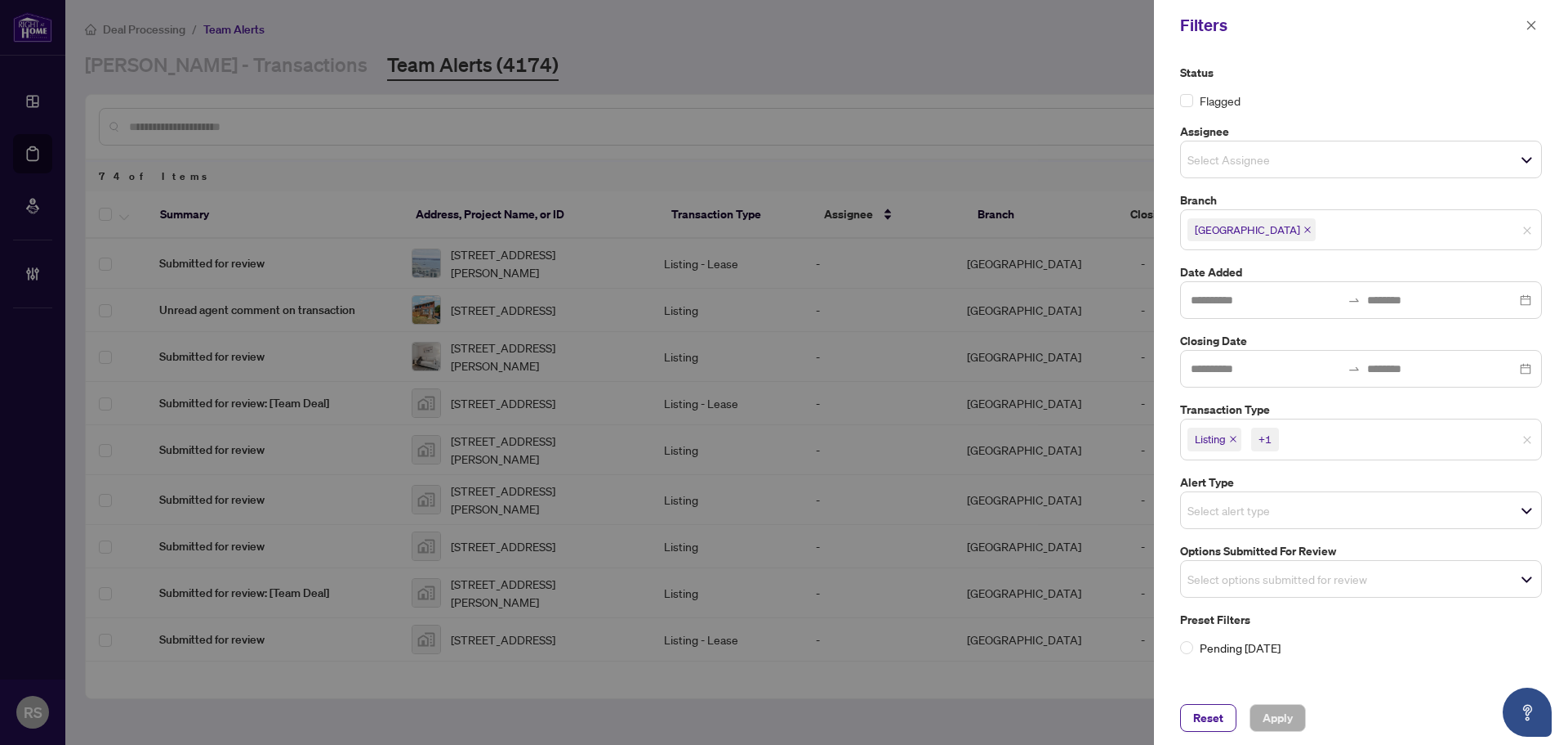
click at [1319, 234] on input "search" at bounding box center [1376, 230] width 114 height 20
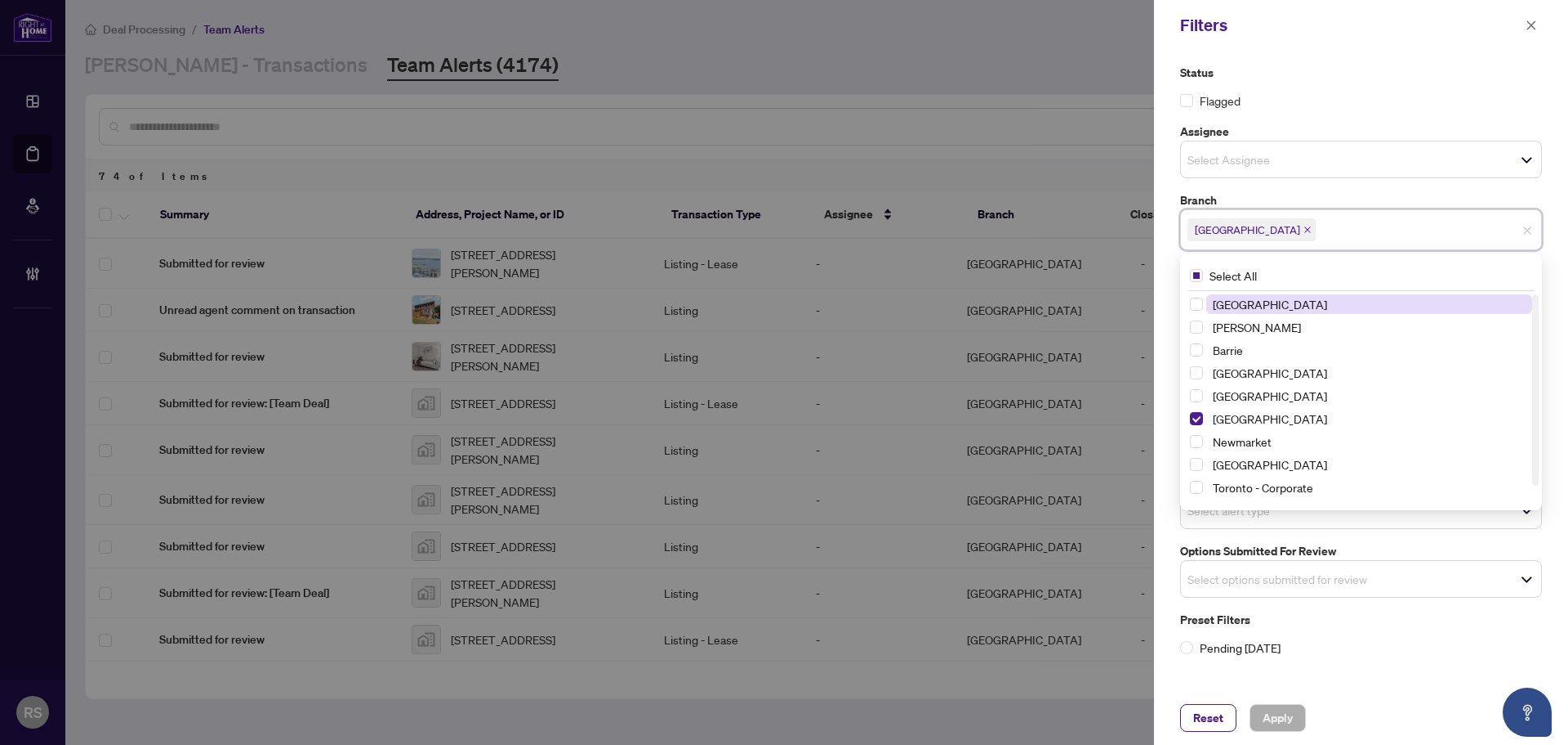
click at [1251, 303] on span "[GEOGRAPHIC_DATA]" at bounding box center [1270, 304] width 114 height 15
click at [1263, 232] on span "[GEOGRAPHIC_DATA]" at bounding box center [1252, 230] width 129 height 23
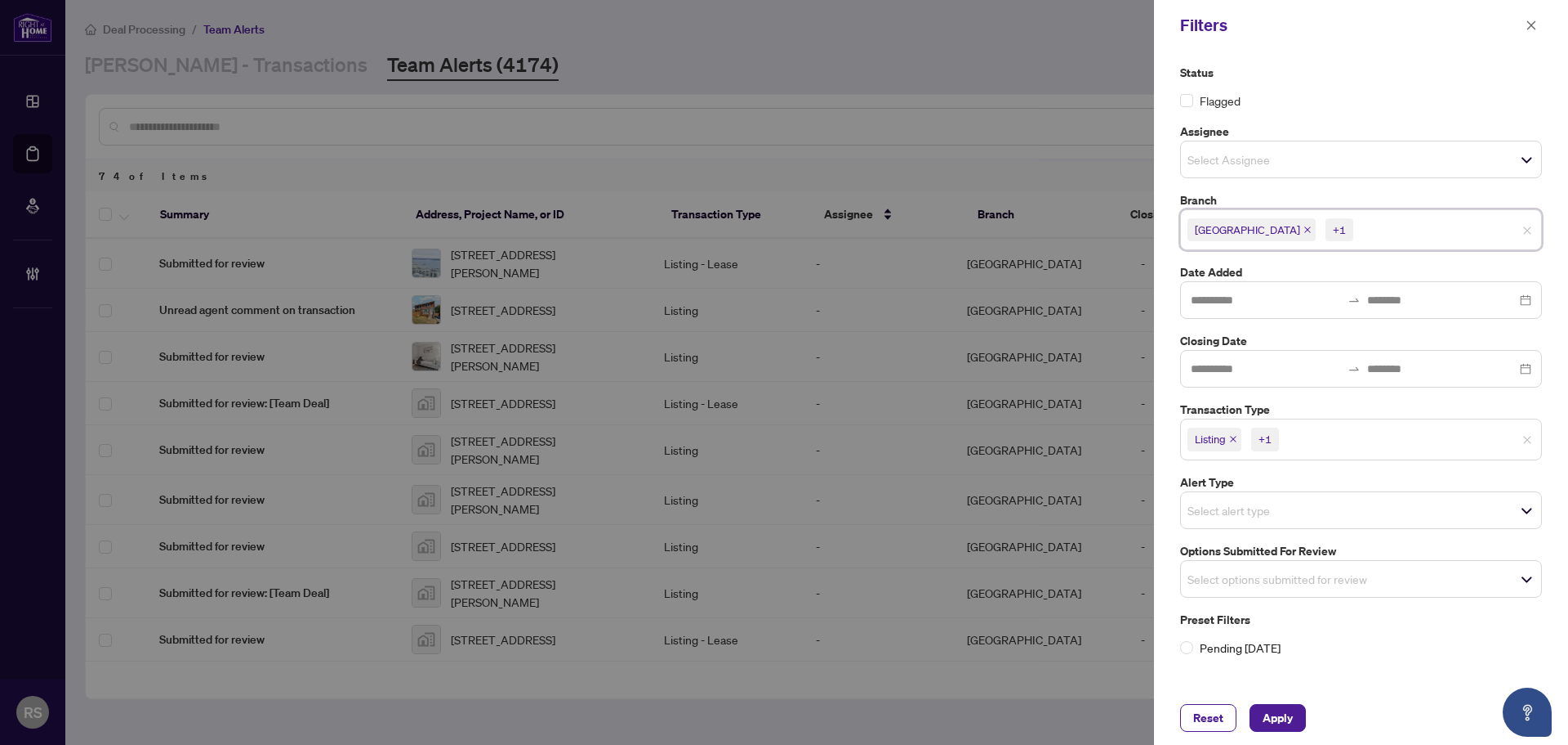
click at [1305, 227] on icon "close" at bounding box center [1307, 229] width 6 height 6
click at [1282, 725] on span "Apply" at bounding box center [1278, 717] width 30 height 26
